Goal: Navigation & Orientation: Find specific page/section

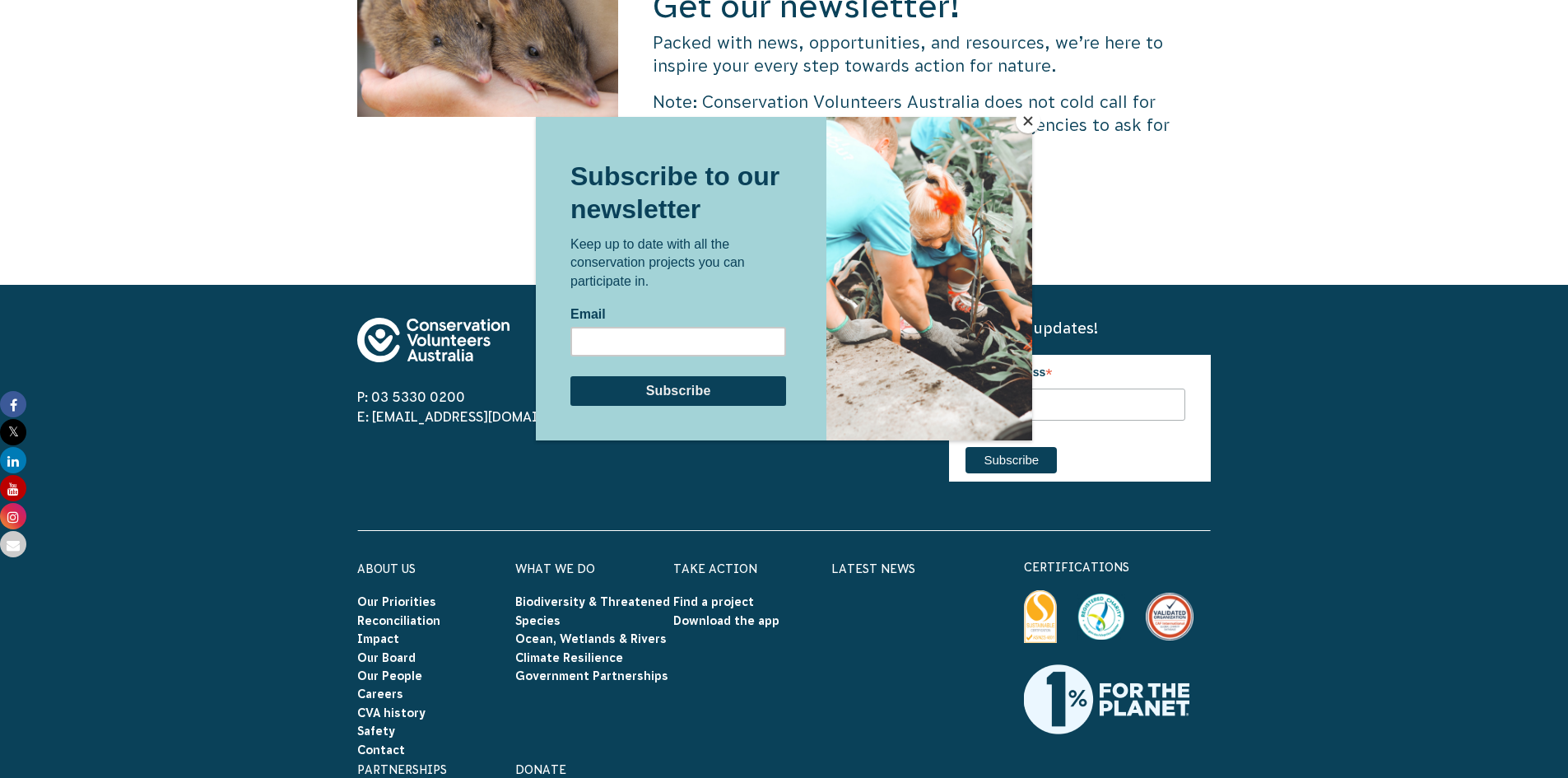
scroll to position [5105, 0]
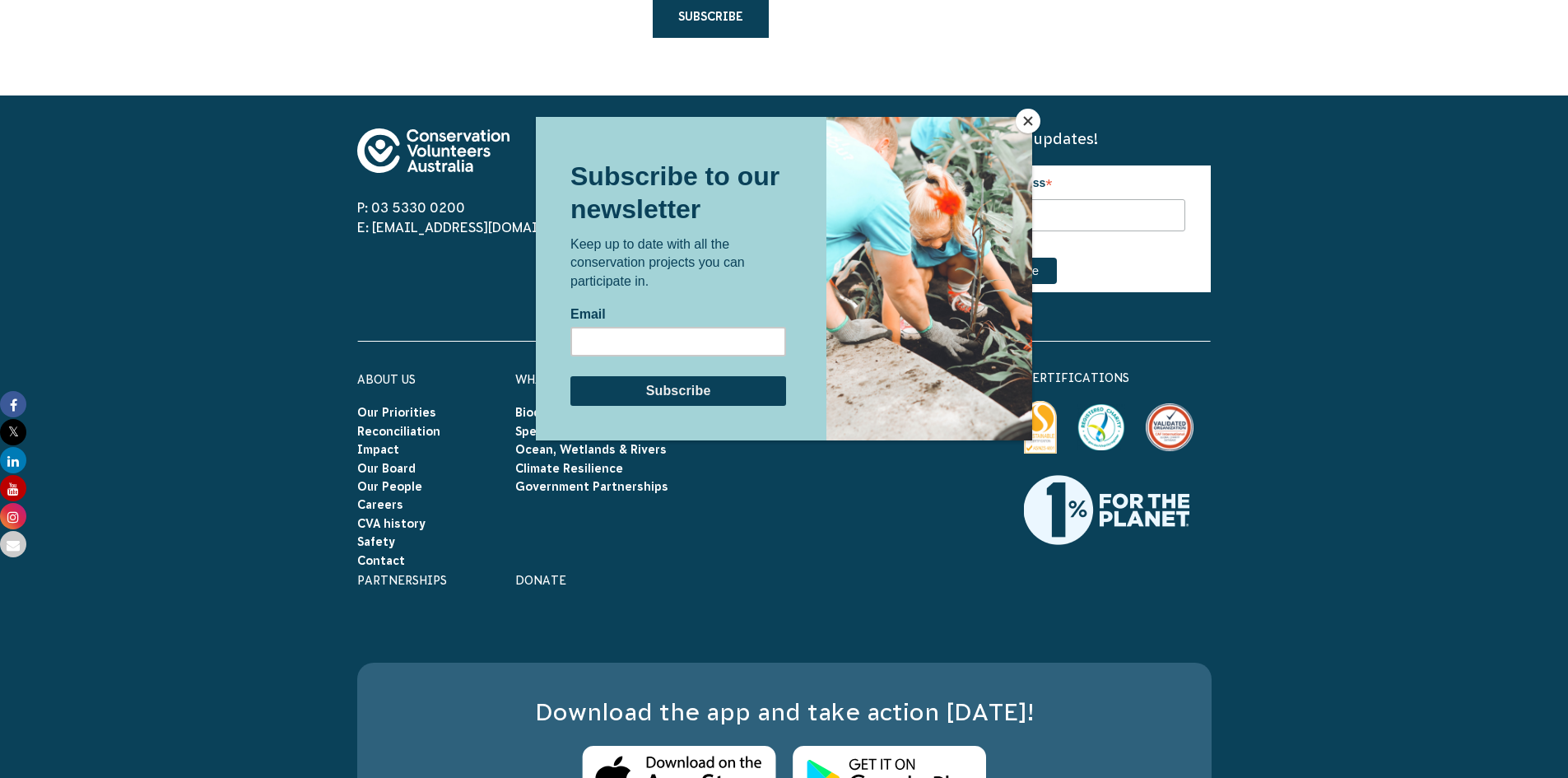
click at [391, 402] on div at bounding box center [784, 389] width 1568 height 778
click at [1035, 124] on button "Close" at bounding box center [1027, 120] width 25 height 25
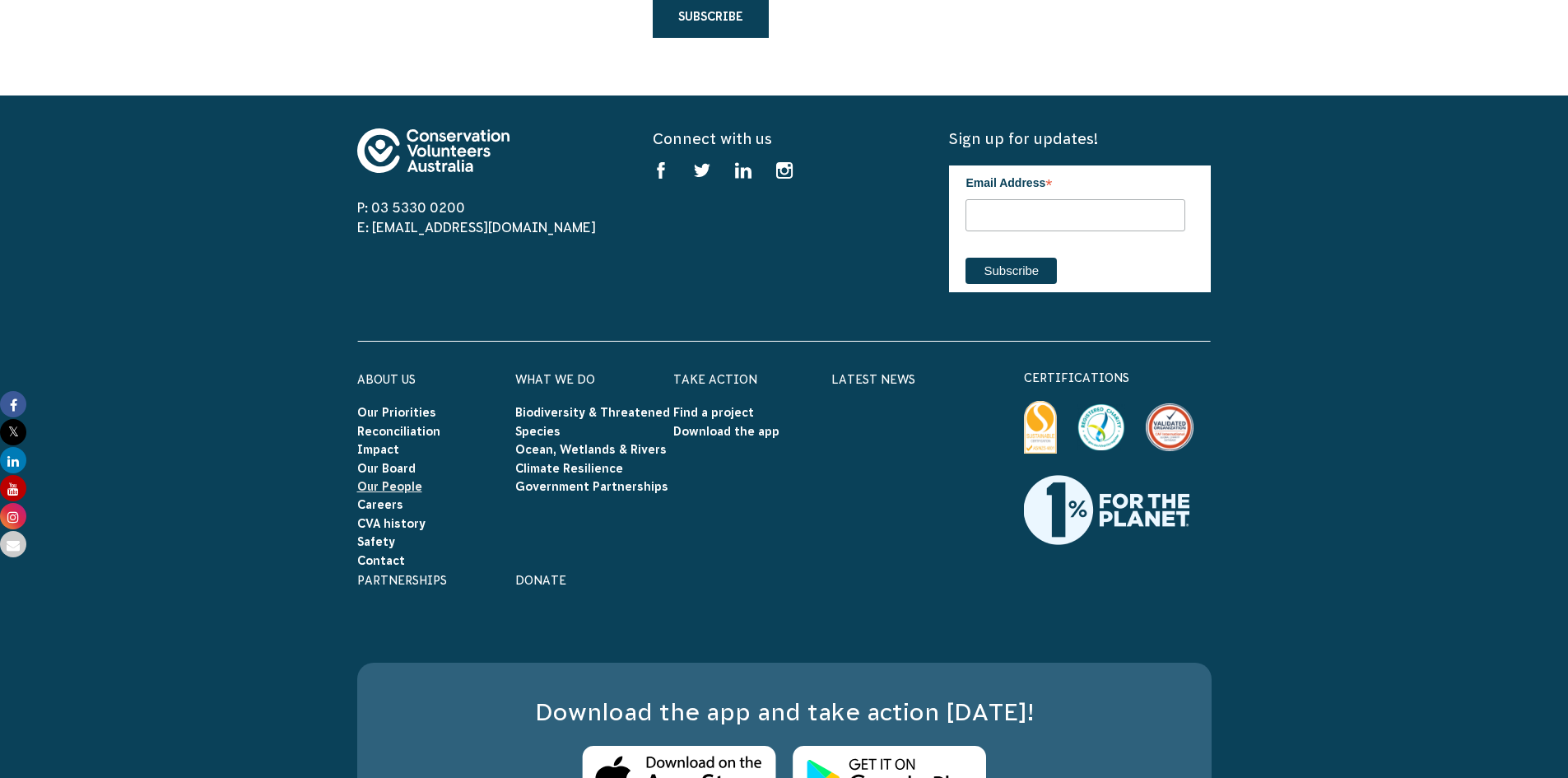
click at [389, 480] on link "Our People" at bounding box center [389, 486] width 65 height 13
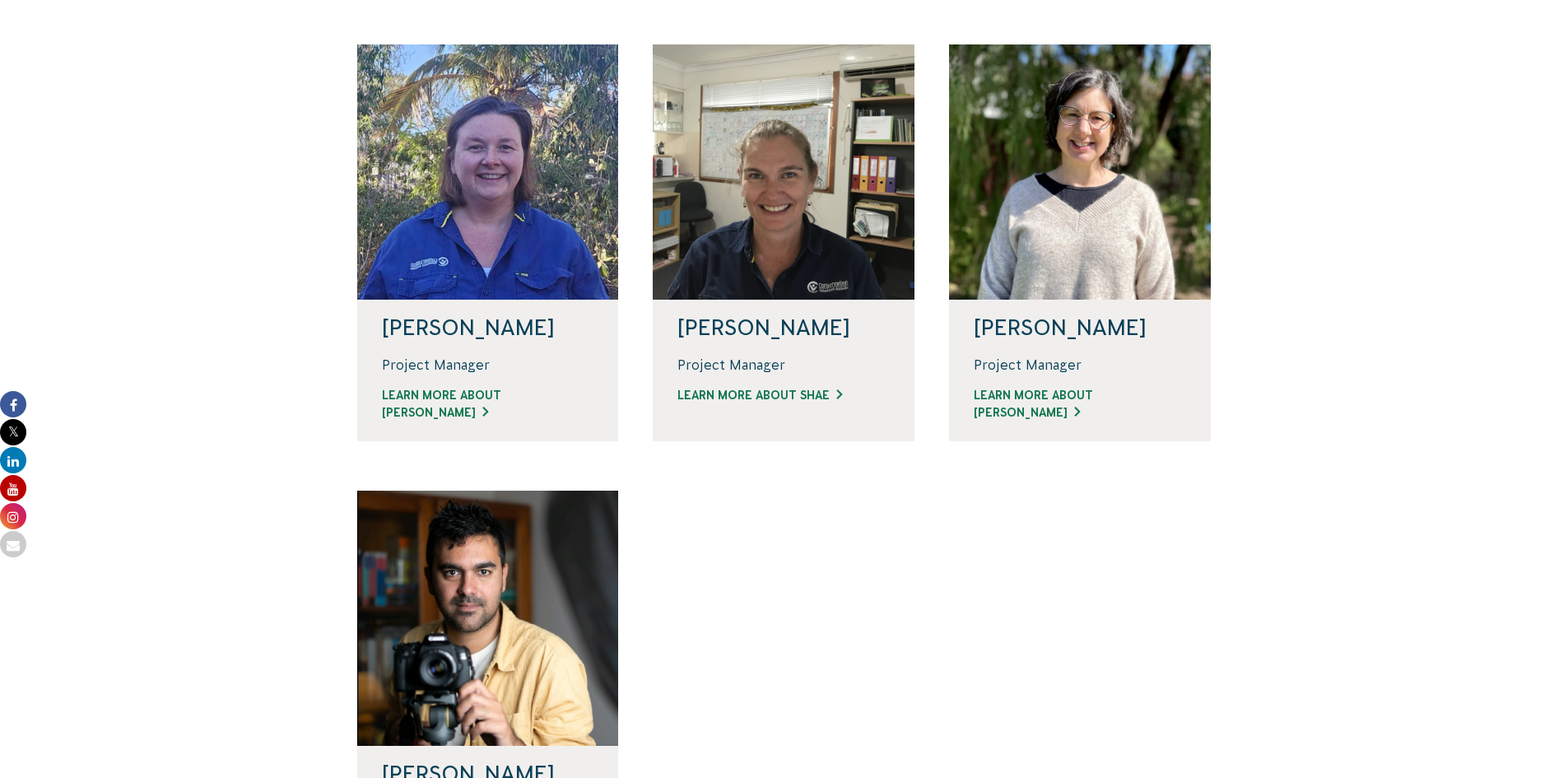
scroll to position [1071, 0]
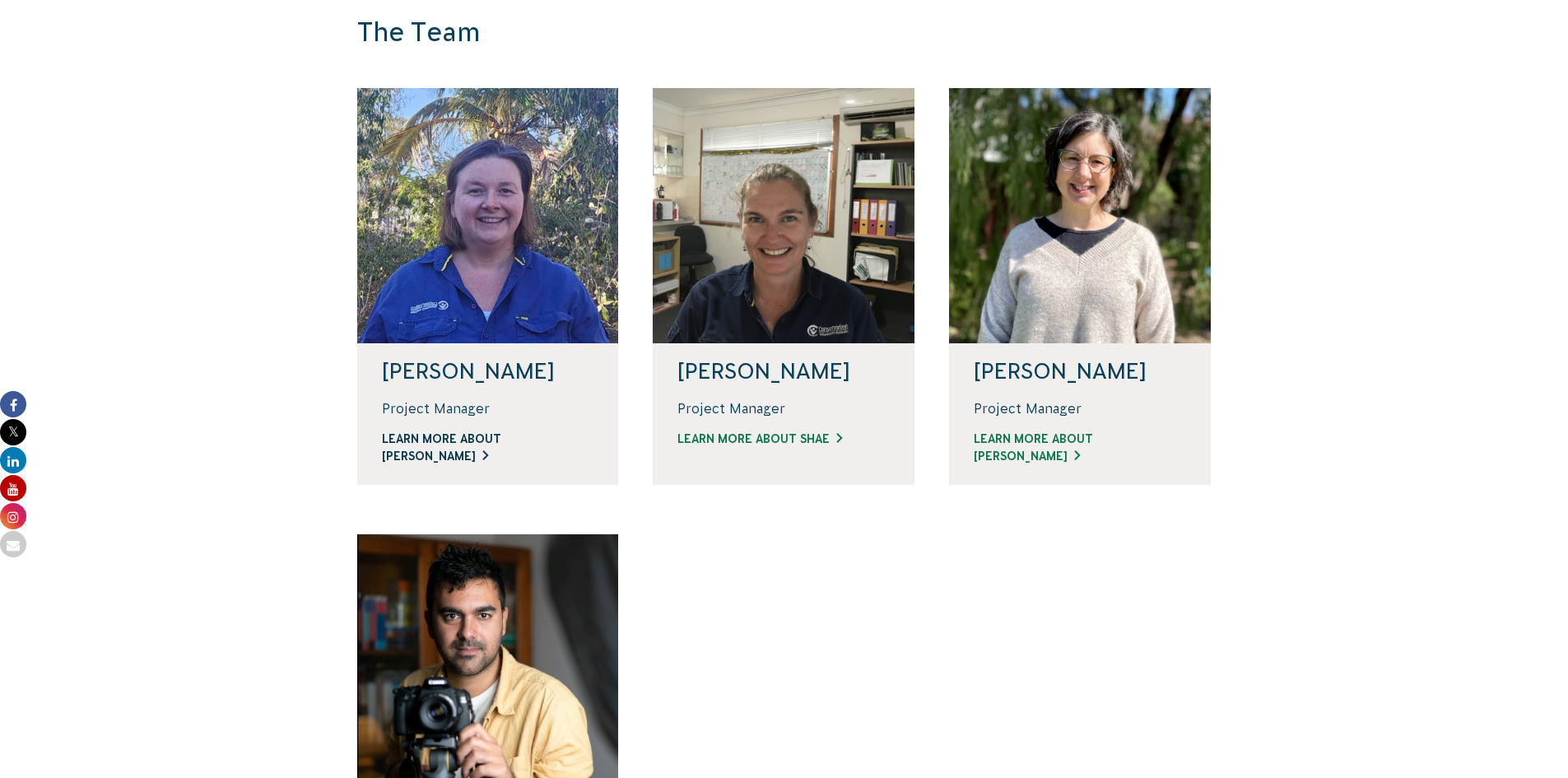
click at [510, 439] on link "Learn more about Linda" at bounding box center [488, 448] width 212 height 35
click at [791, 439] on link "Learn more about Shae" at bounding box center [783, 439] width 212 height 17
click at [1086, 444] on link "Learn more about Jacqui" at bounding box center [1079, 448] width 212 height 35
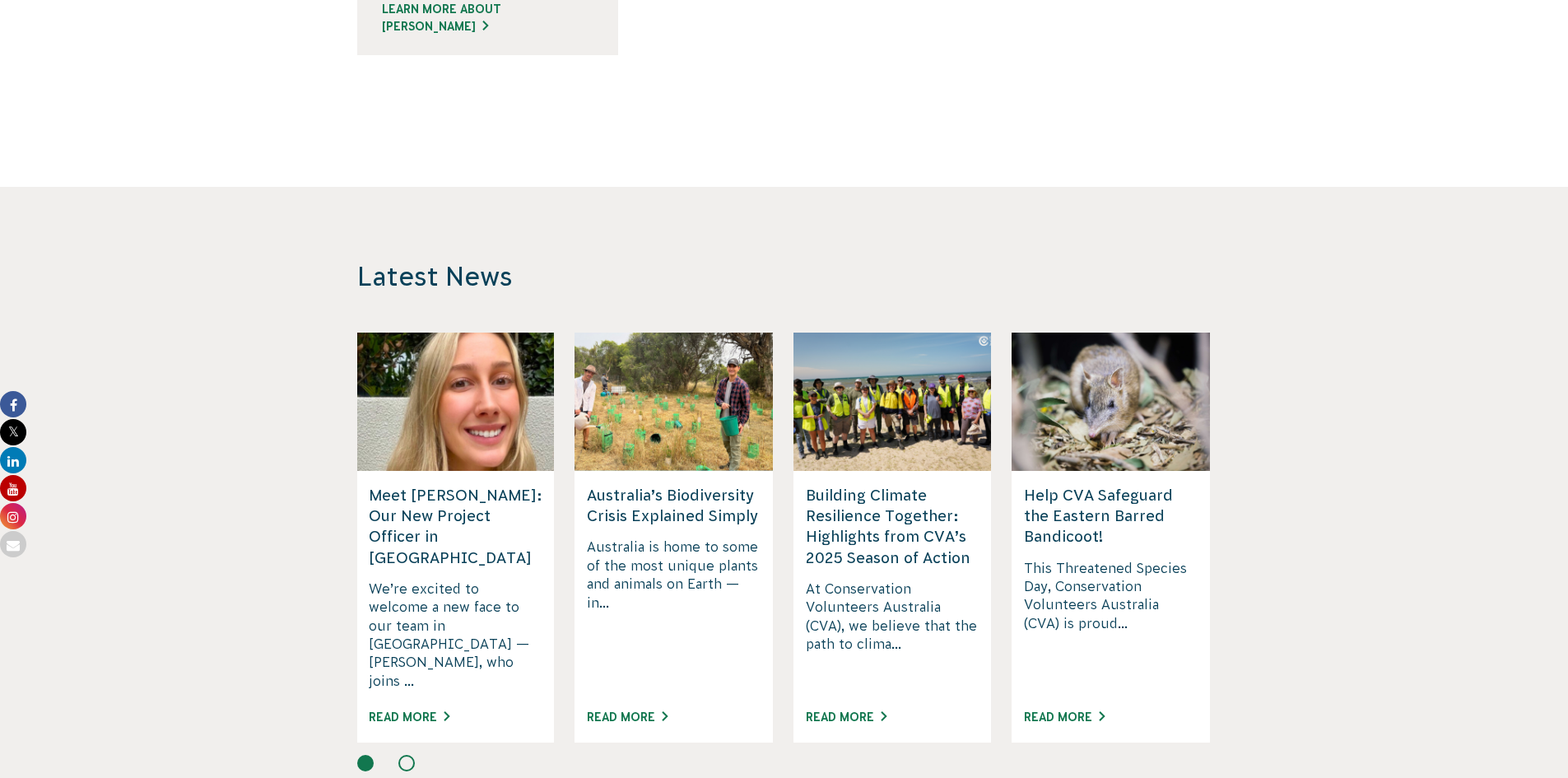
scroll to position [1976, 0]
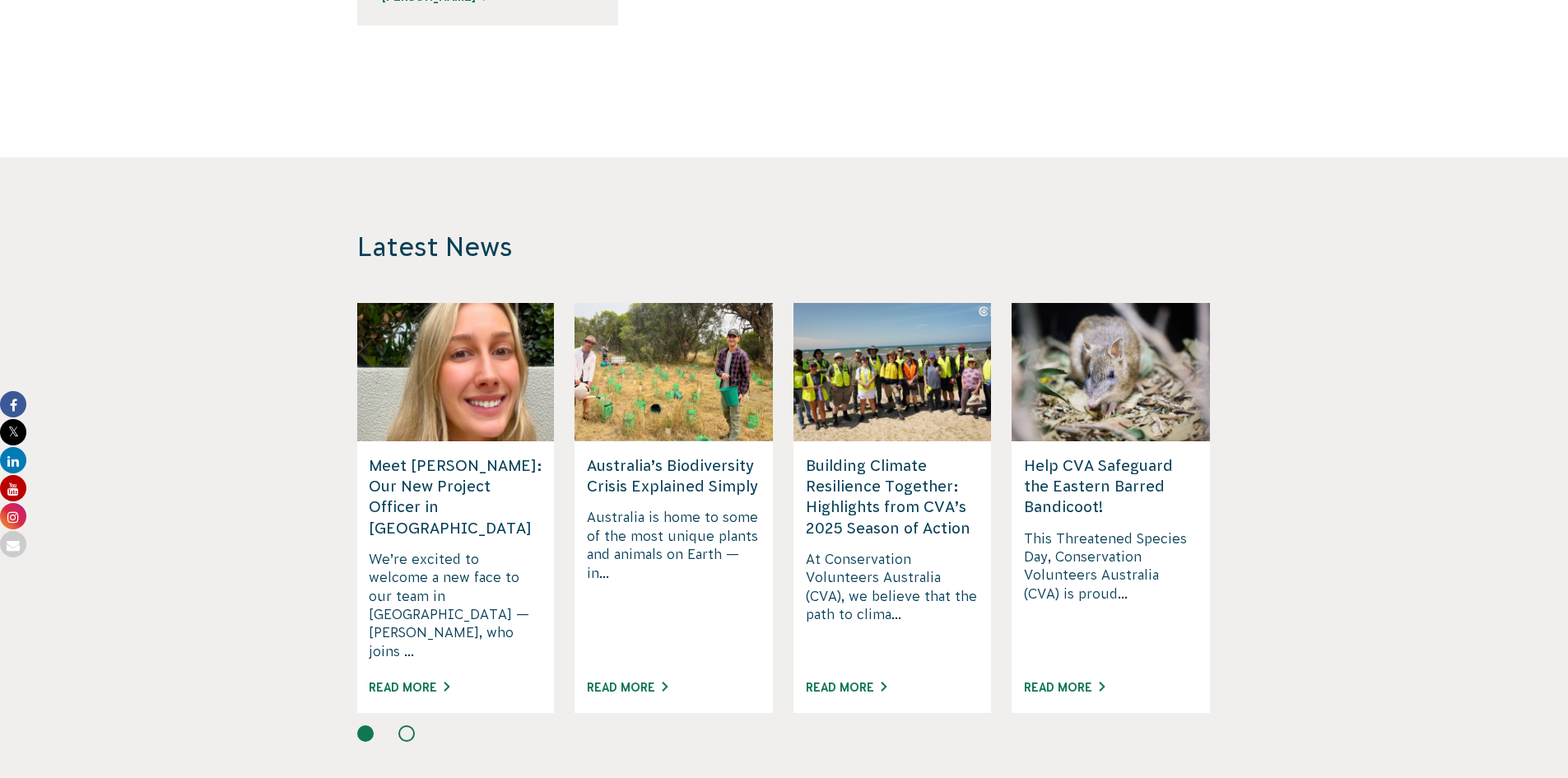
click at [416, 482] on h5 "Meet [PERSON_NAME]: Our New Project Officer in [GEOGRAPHIC_DATA]" at bounding box center [455, 496] width 173 height 83
click at [425, 681] on link "Read More" at bounding box center [408, 688] width 80 height 13
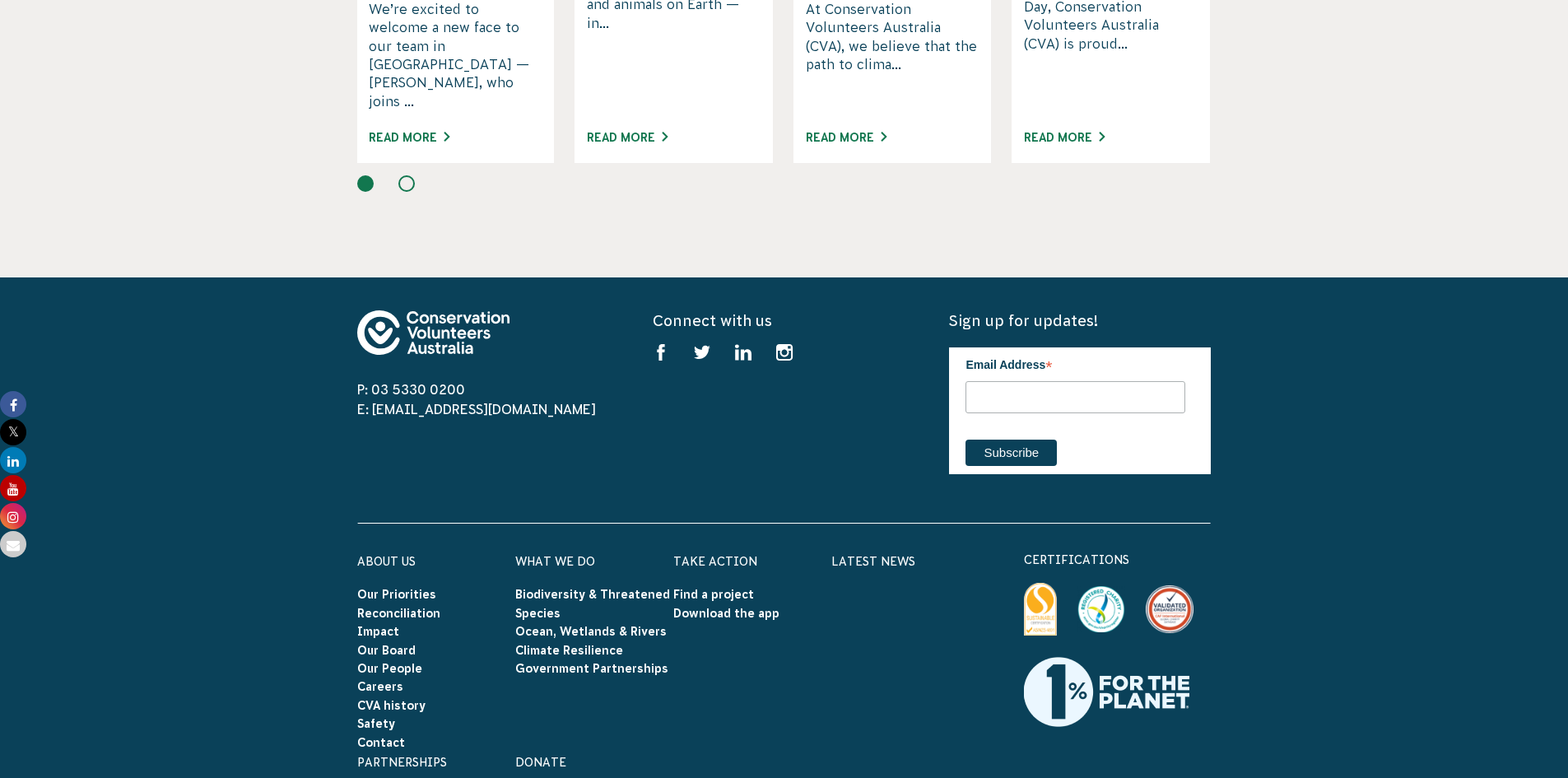
scroll to position [2552, 0]
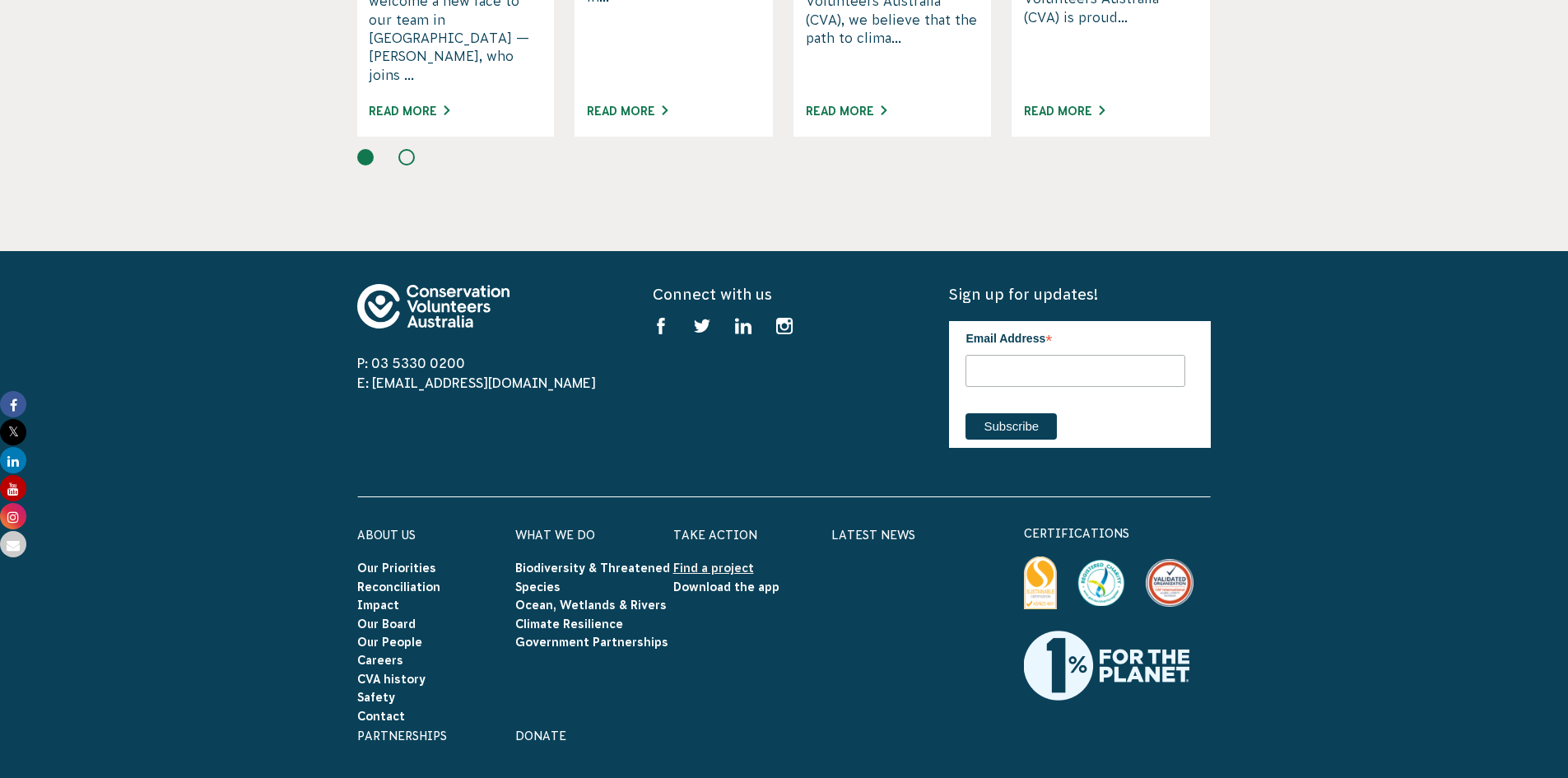
click at [693, 562] on link "Find a project" at bounding box center [713, 568] width 80 height 13
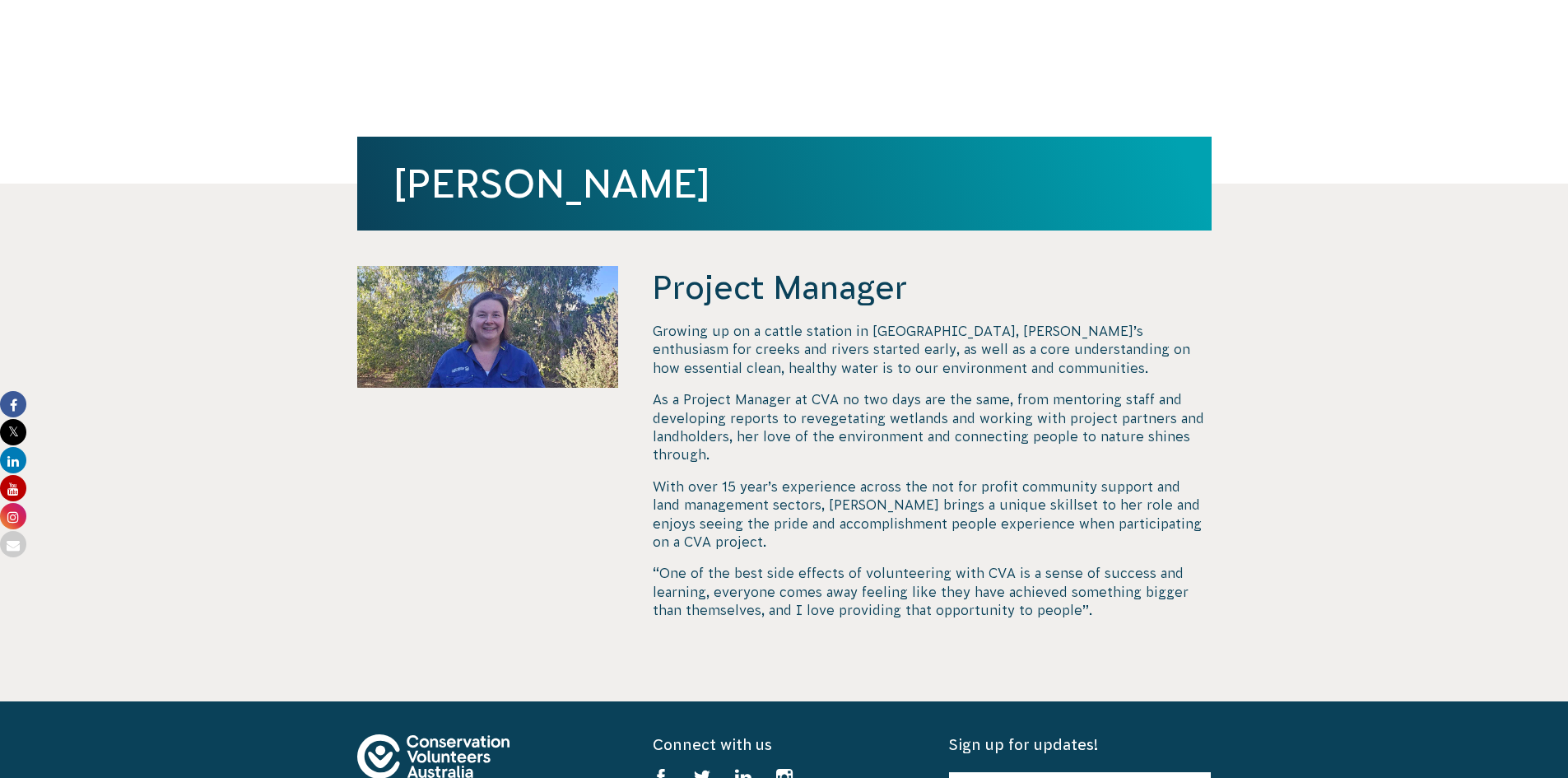
scroll to position [329, 0]
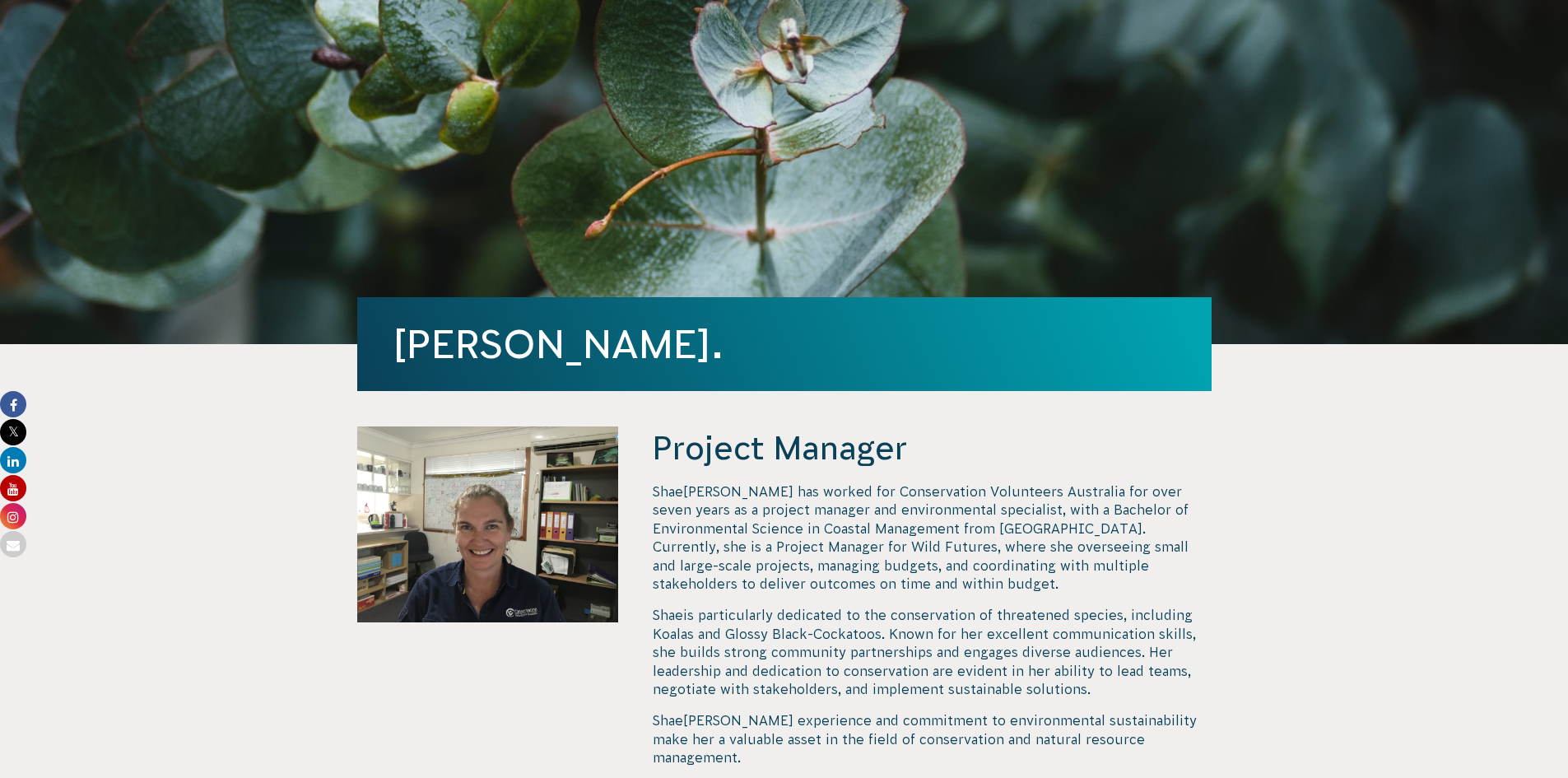
scroll to position [247, 0]
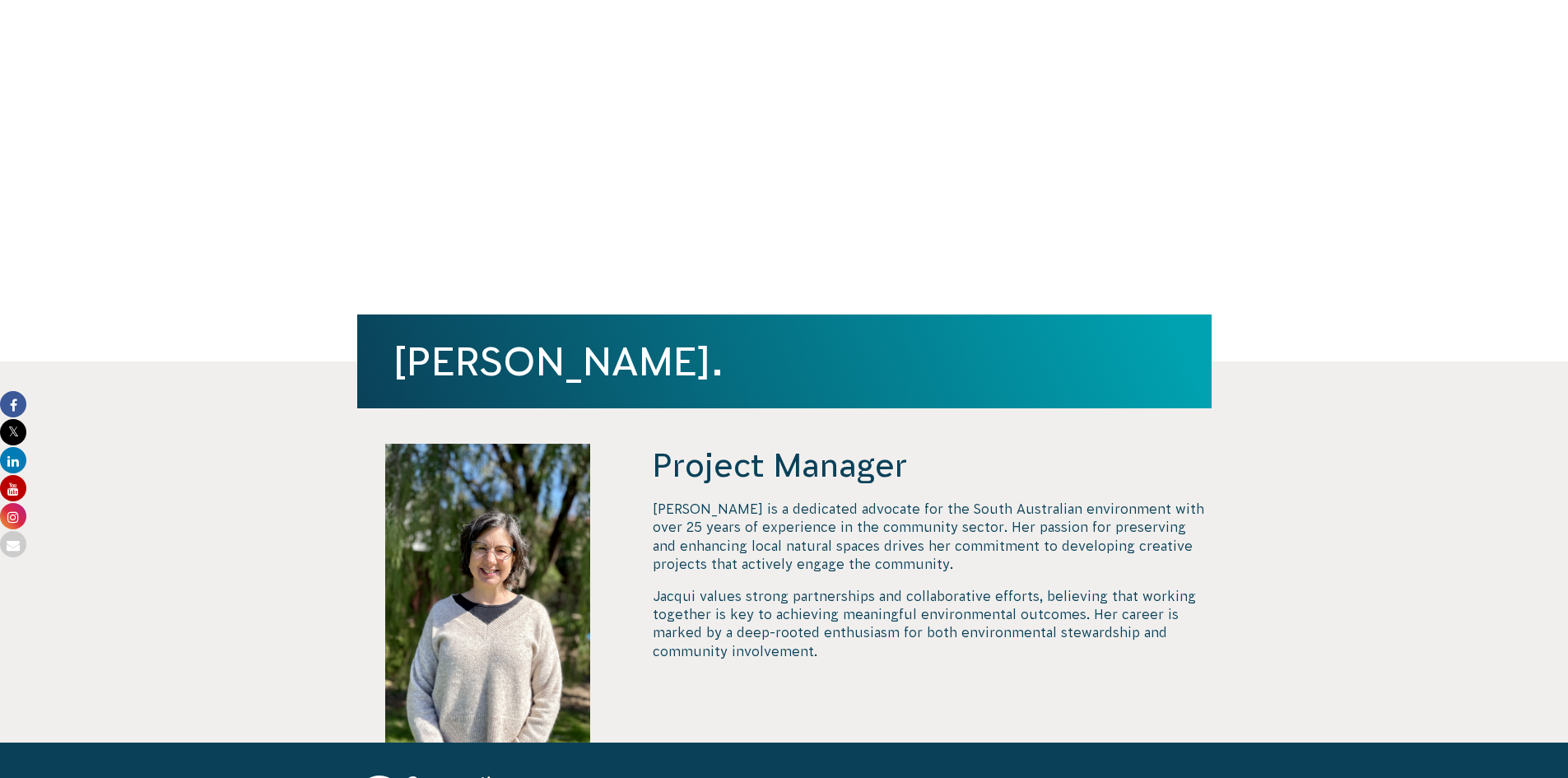
scroll to position [165, 0]
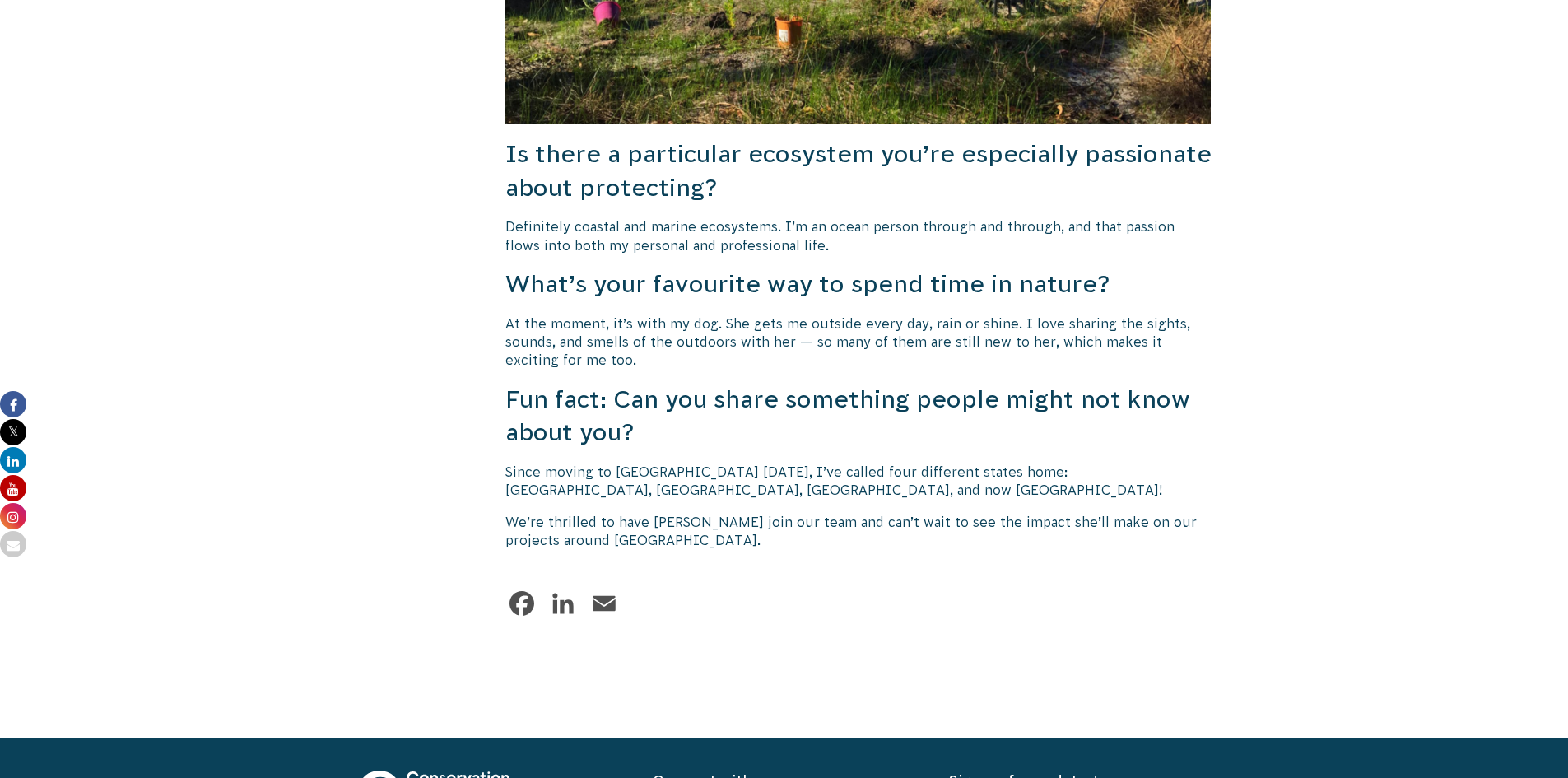
scroll to position [2400, 0]
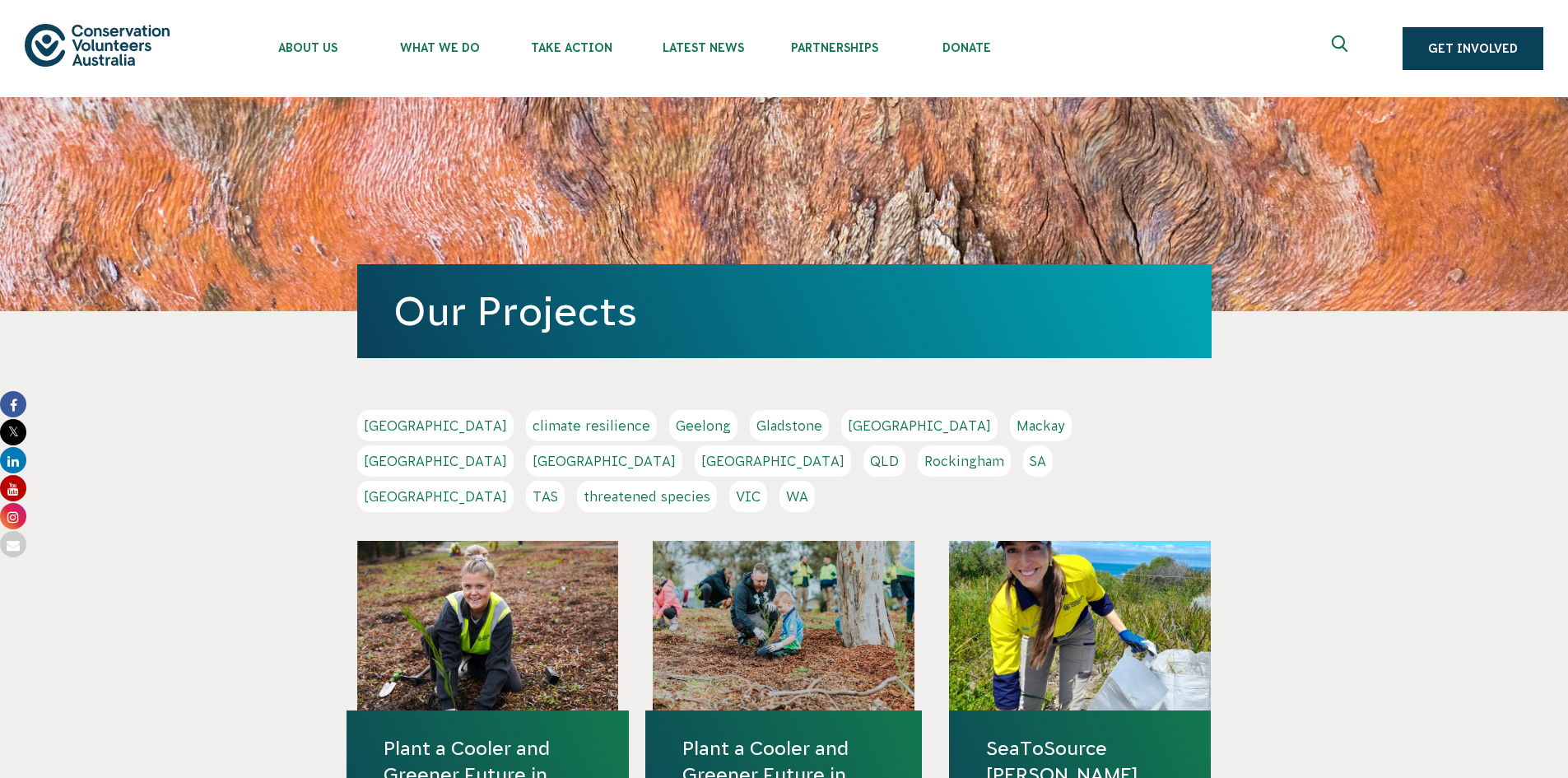
click at [767, 481] on link "VIC" at bounding box center [748, 496] width 38 height 31
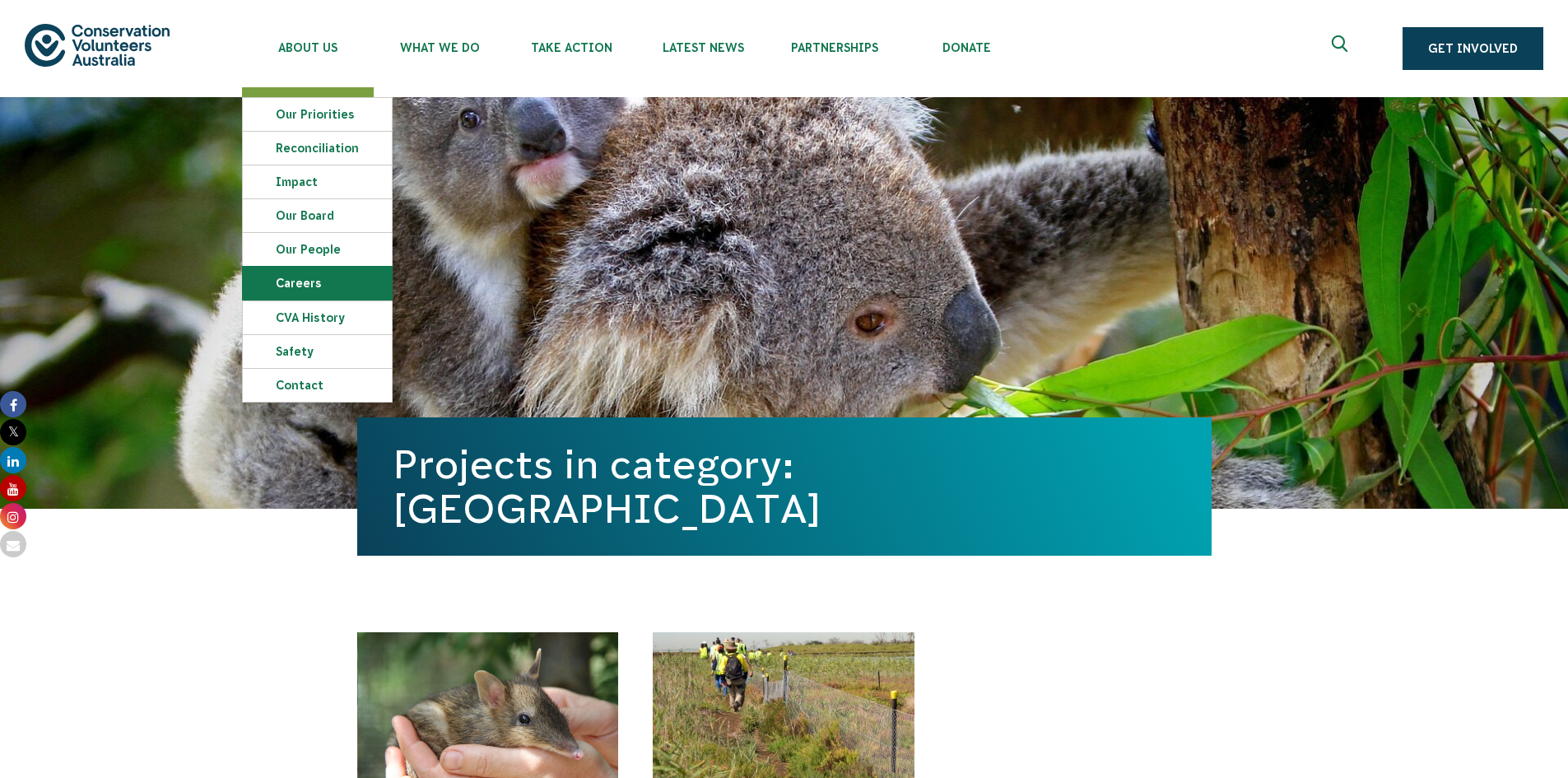
click at [325, 290] on link "Careers" at bounding box center [316, 283] width 149 height 33
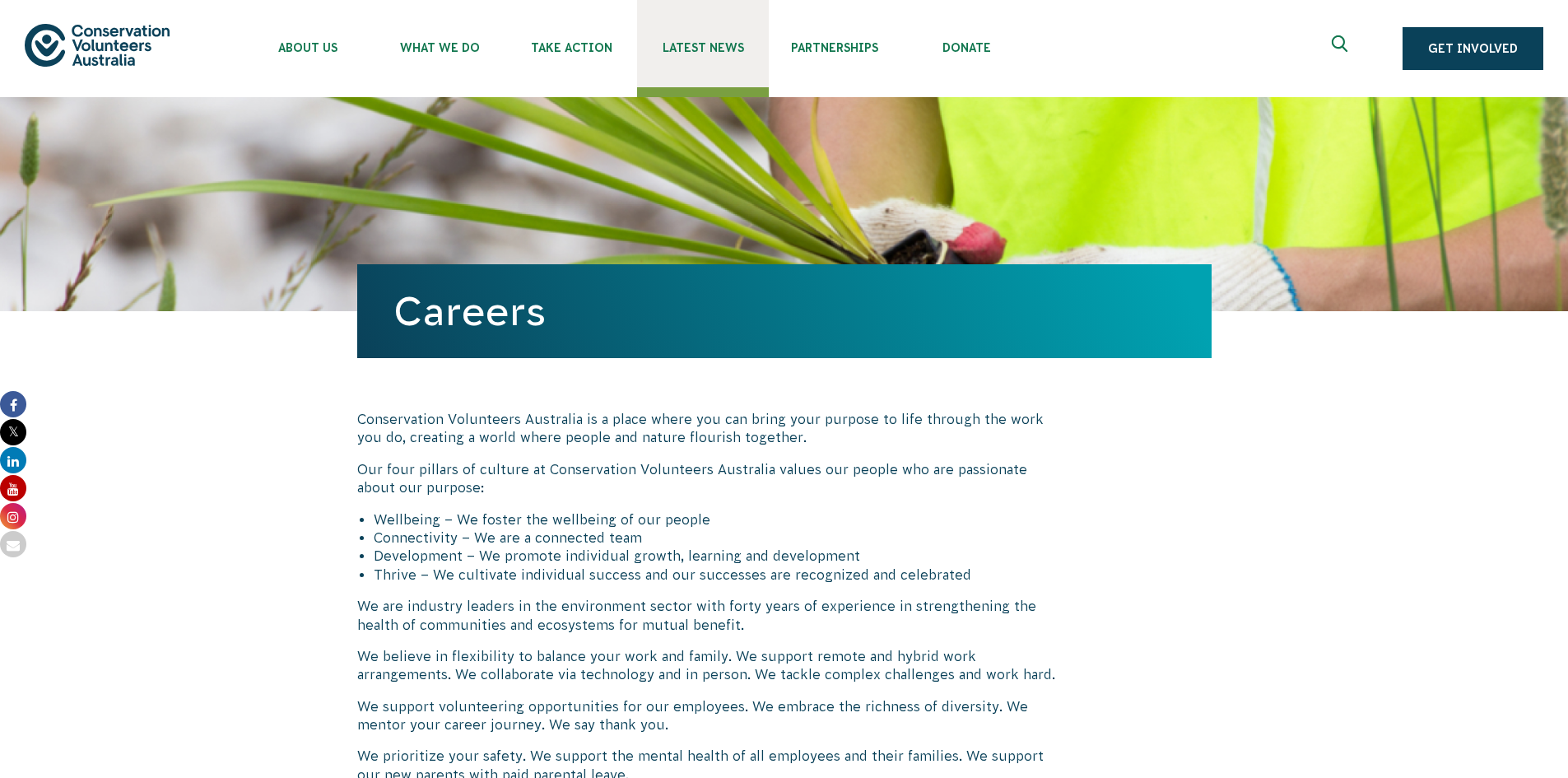
click at [706, 49] on span "Latest News" at bounding box center [703, 47] width 131 height 13
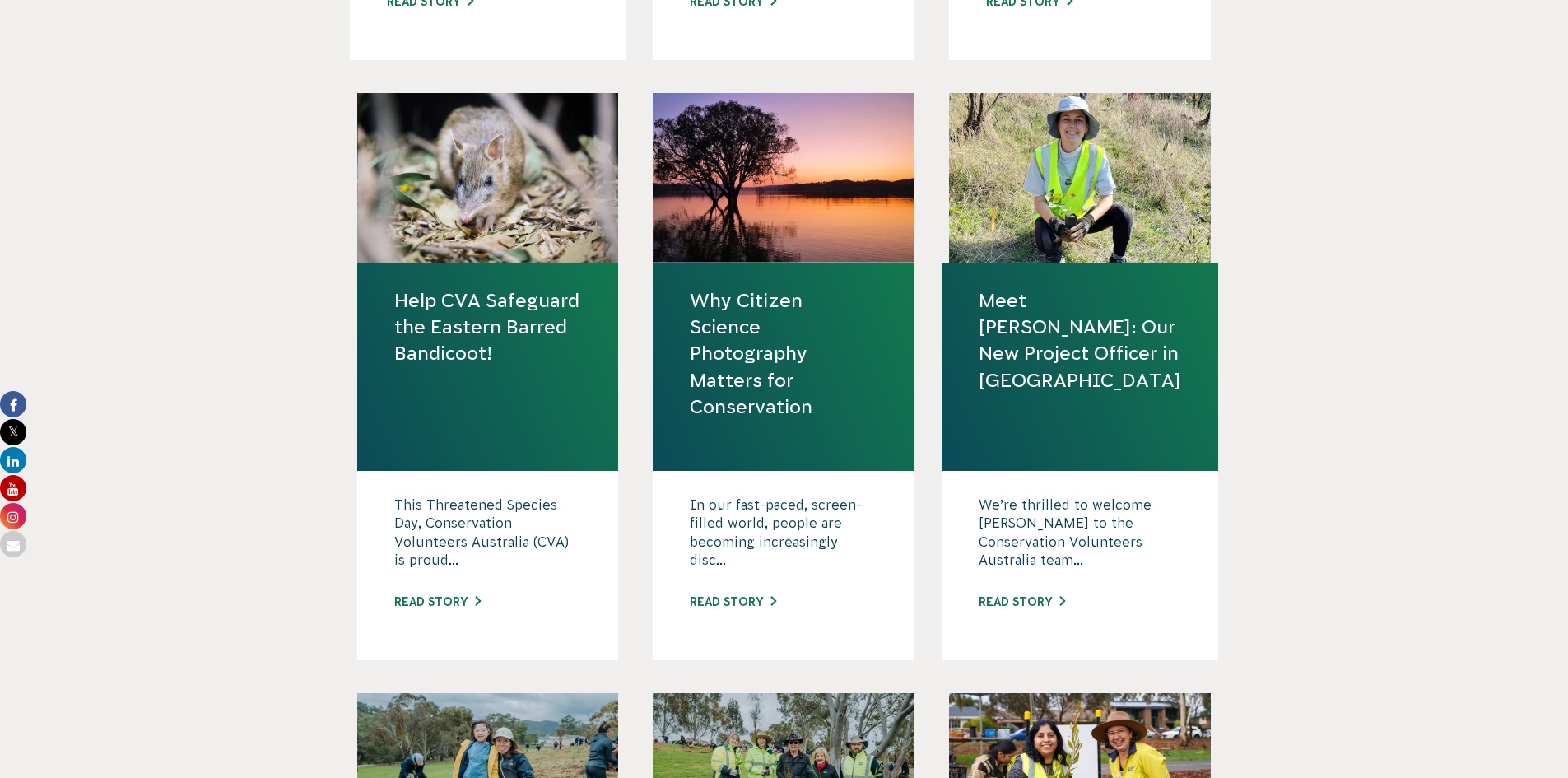
scroll to position [659, 0]
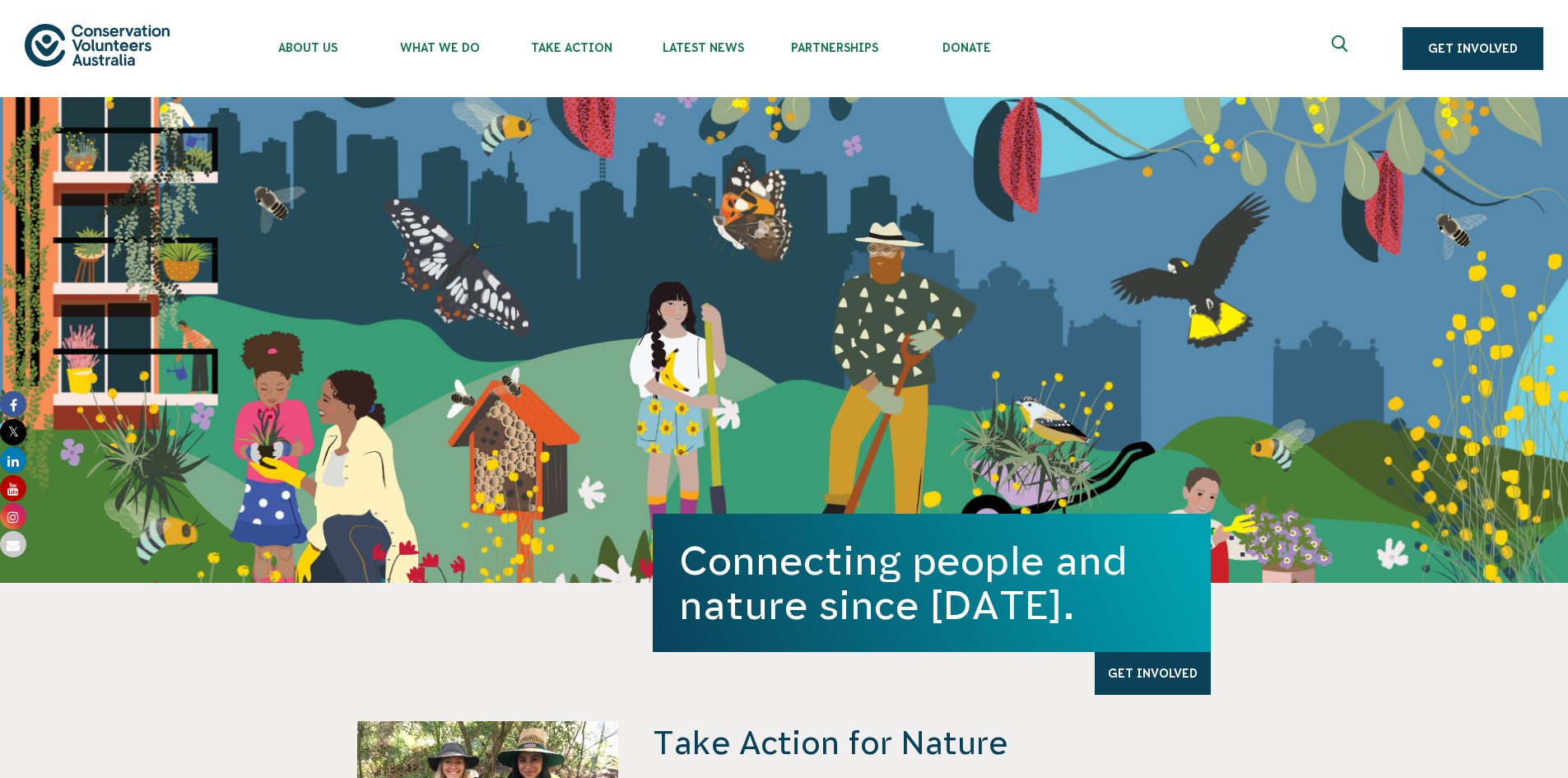
scroll to position [3542, 0]
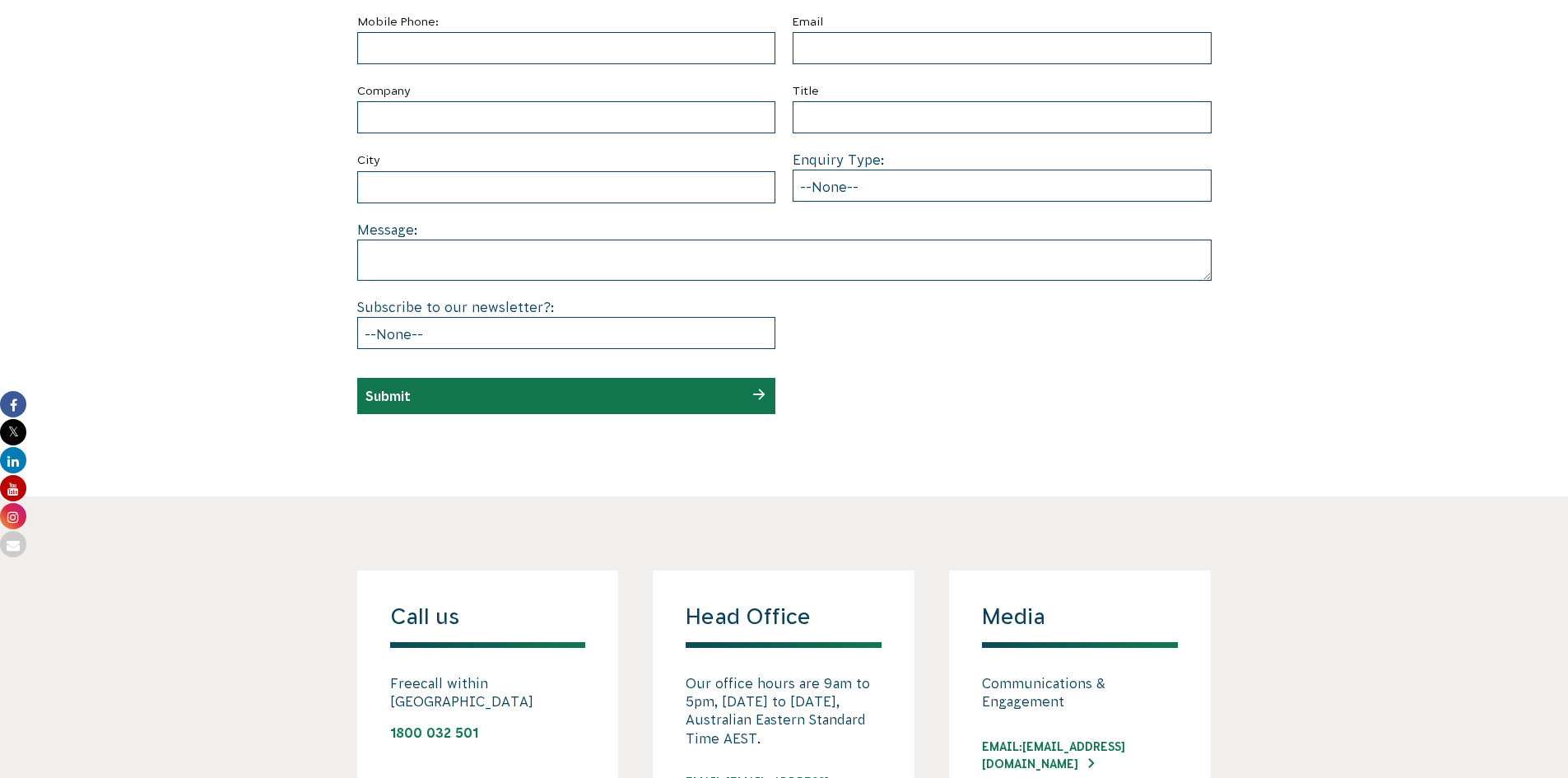
scroll to position [741, 0]
